Goal: Communication & Community: Answer question/provide support

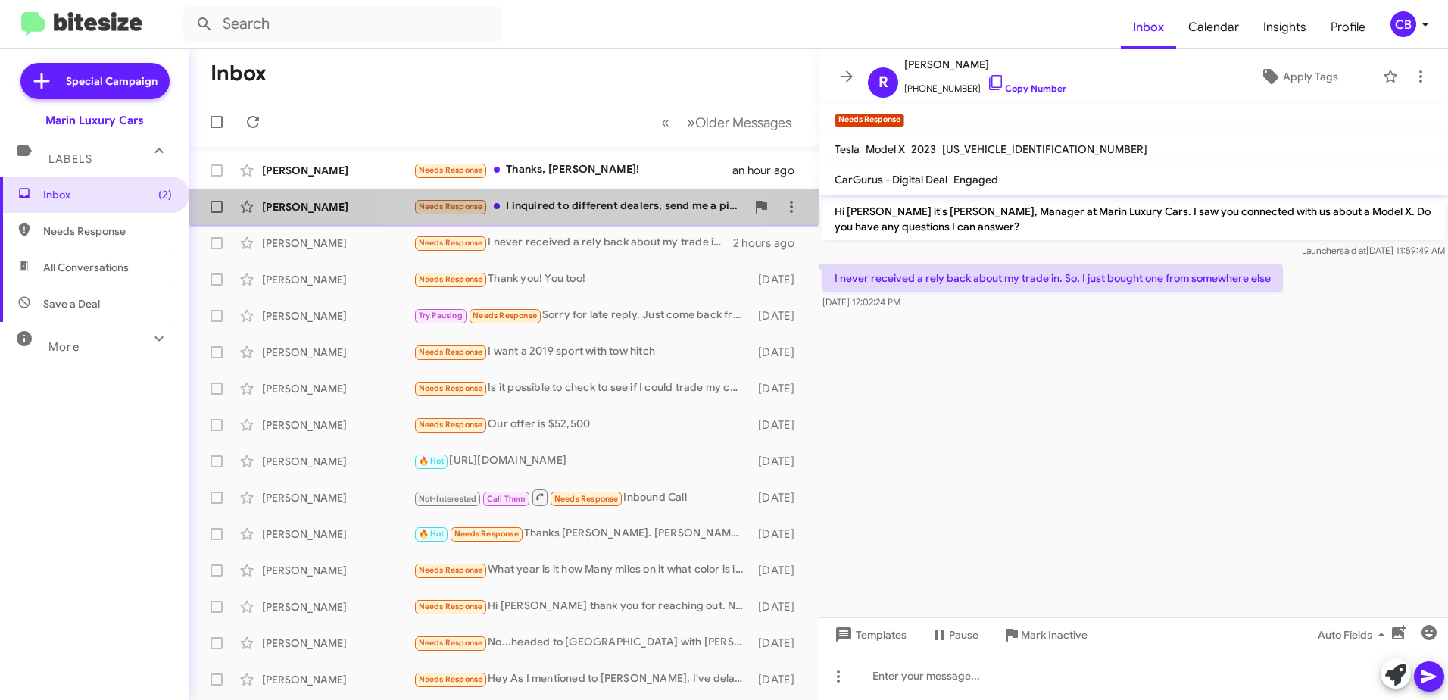
click at [547, 201] on div "Needs Response I inquired to different dealers, send me a picture.." at bounding box center [579, 206] width 332 height 17
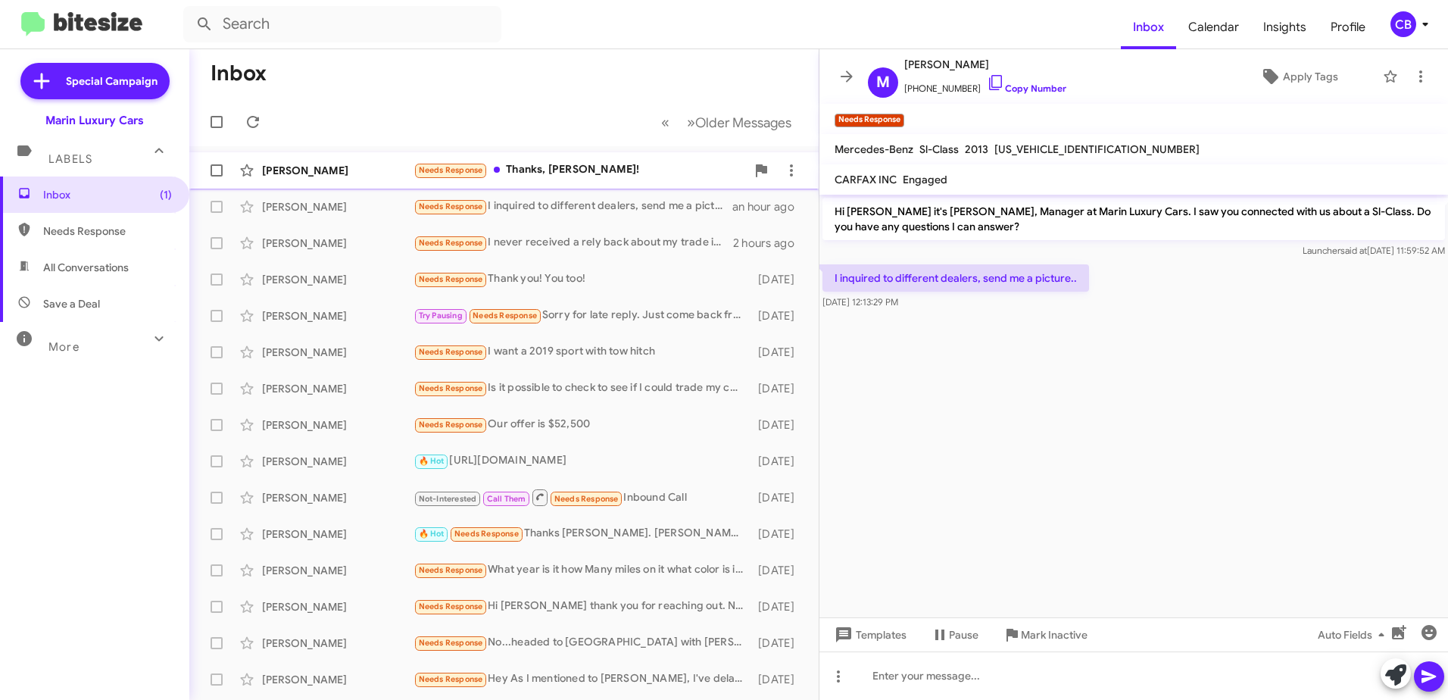
click at [553, 177] on div "Needs Response Thanks, [PERSON_NAME]!" at bounding box center [579, 169] width 332 height 17
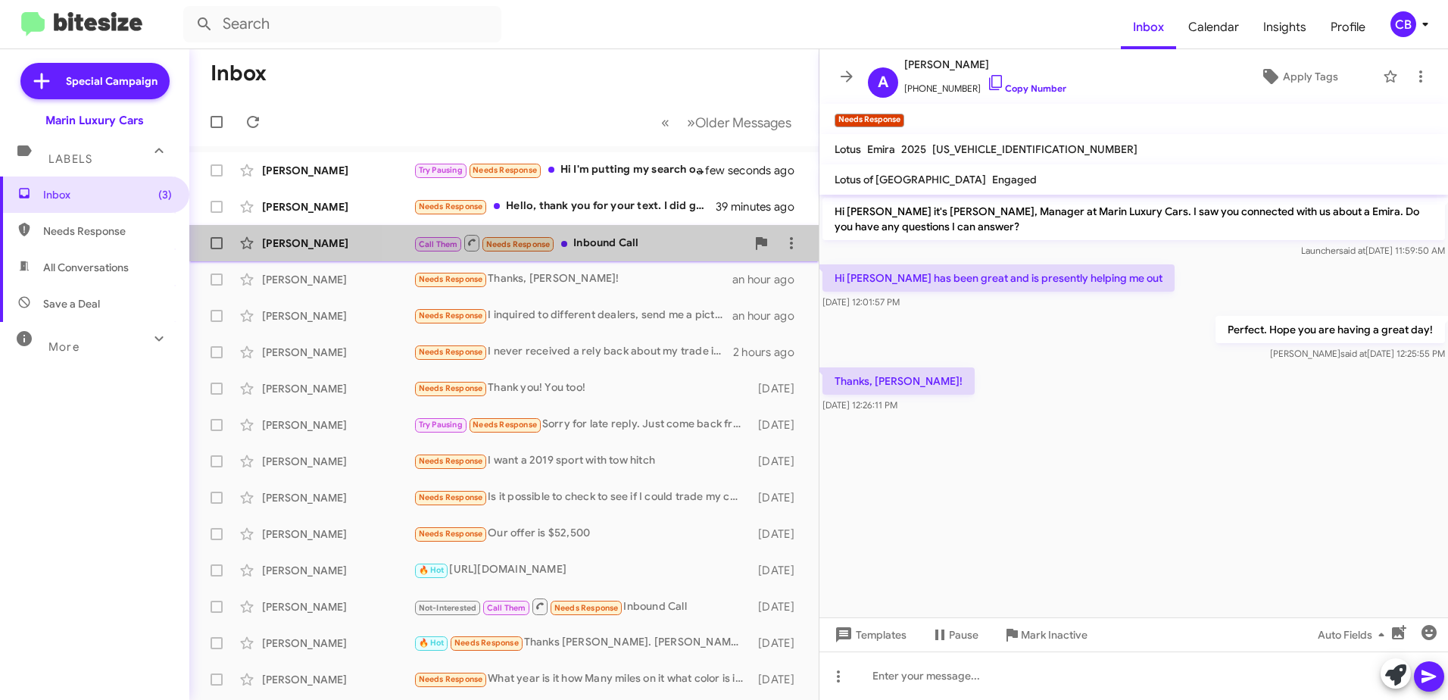
click at [622, 246] on div "Call Them Needs Response Inbound Call" at bounding box center [579, 242] width 332 height 19
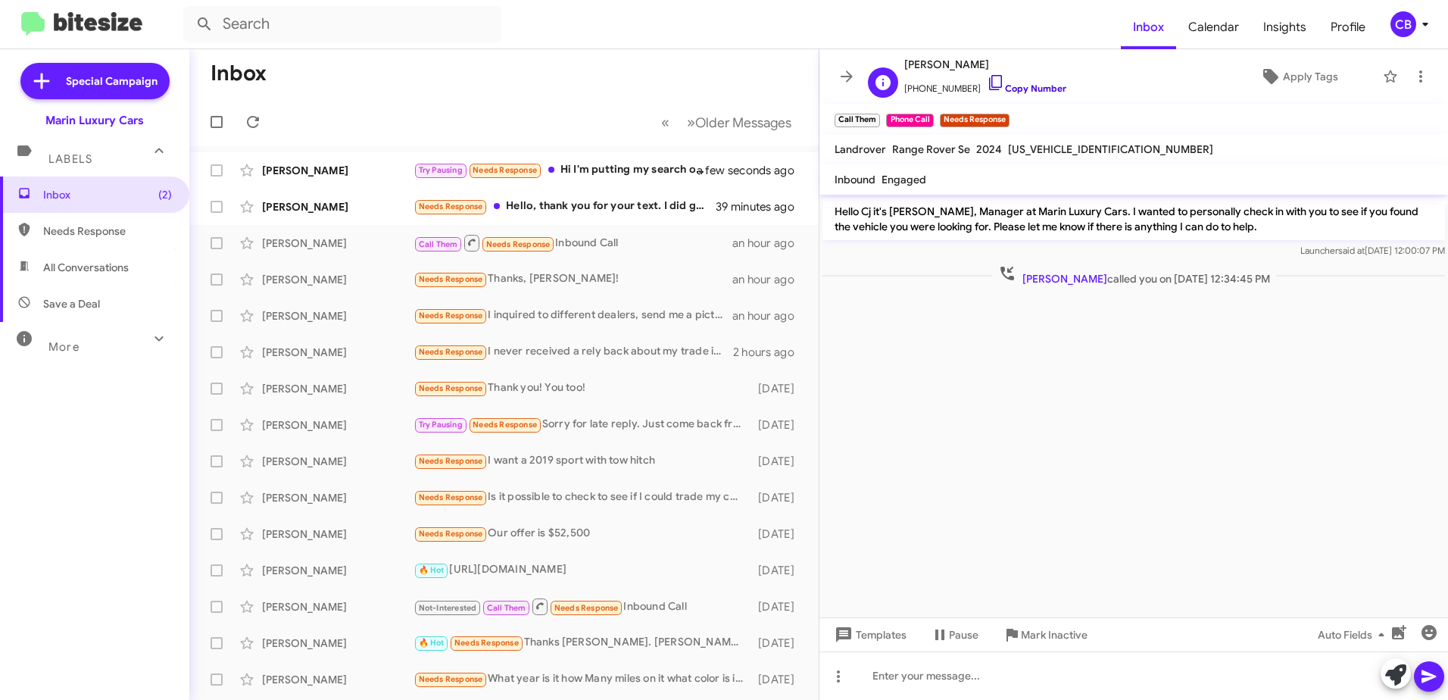
click at [1023, 90] on link "Copy Number" at bounding box center [1026, 88] width 79 height 11
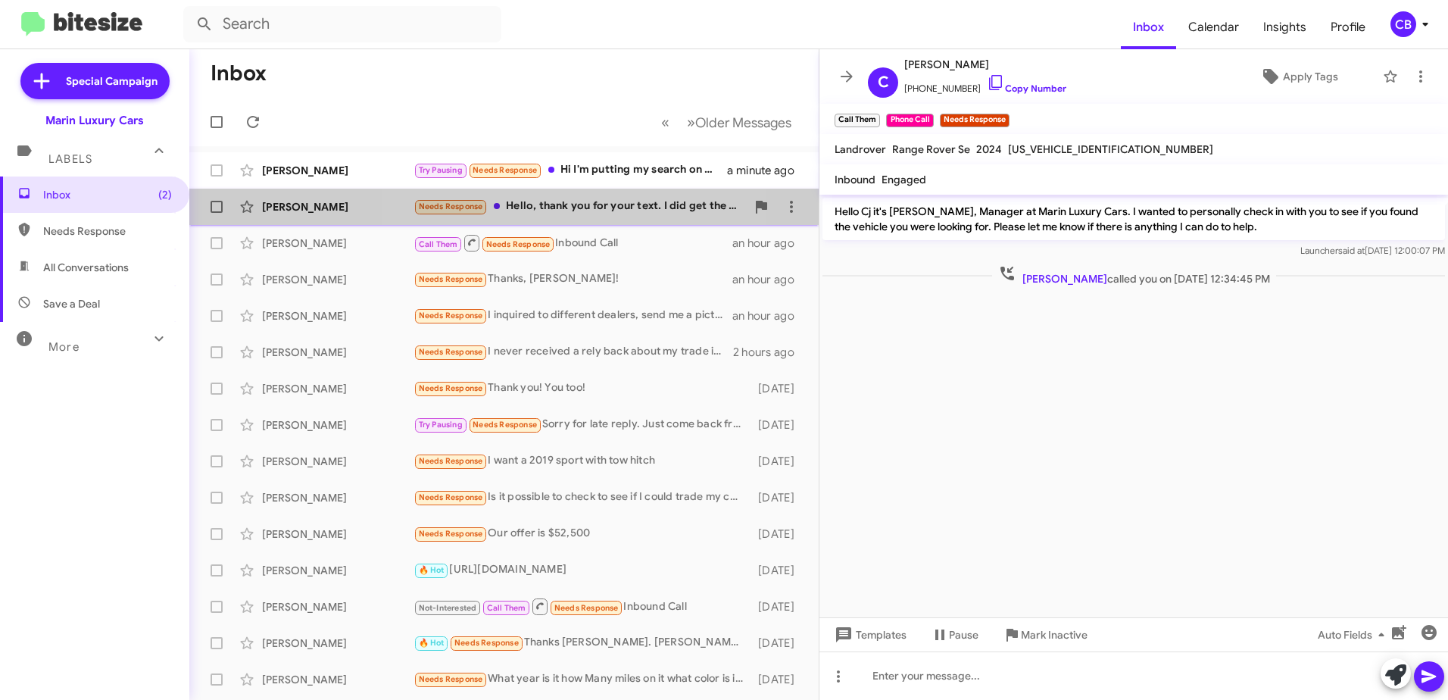
click at [593, 206] on div "Needs Response Hello, thank you for your text. I did get the car that I was loo…" at bounding box center [579, 206] width 332 height 17
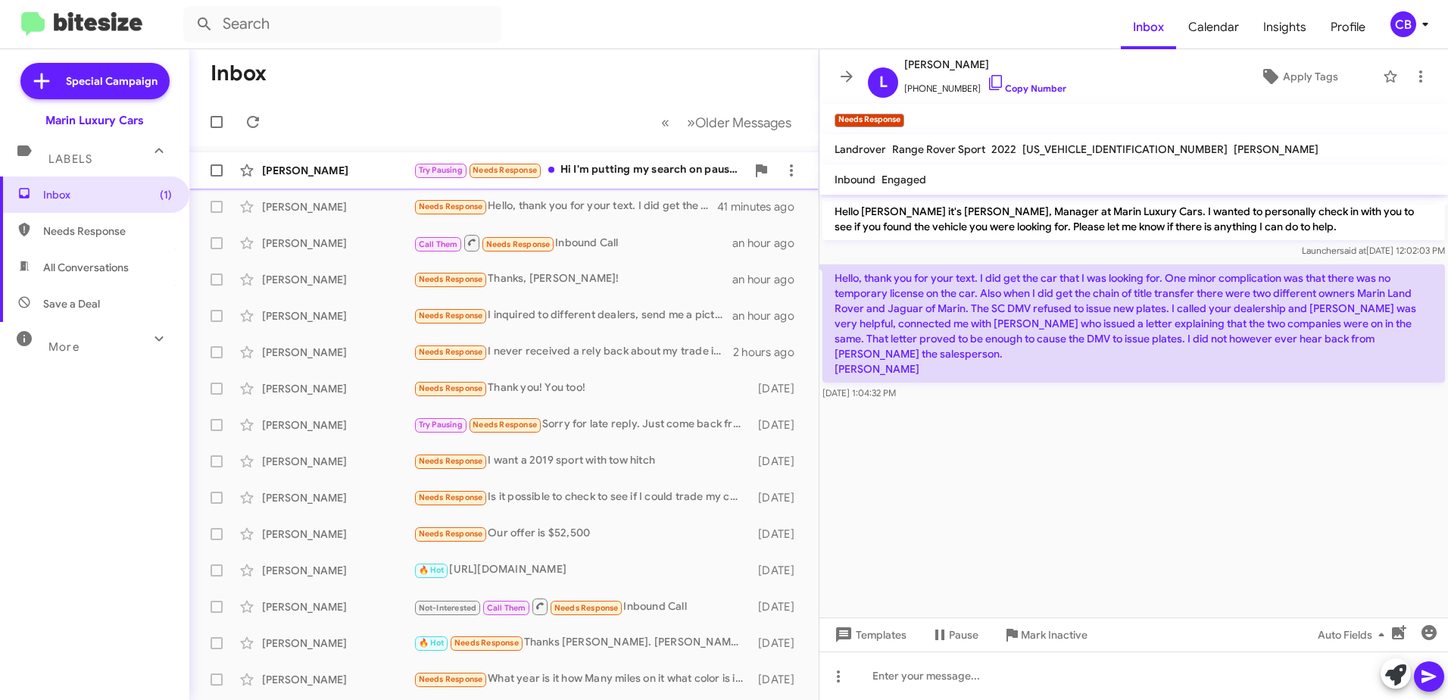
click at [594, 171] on div "Try Pausing Needs Response Hi I'm putting my search on pause for now, will reac…" at bounding box center [579, 169] width 332 height 17
